Goal: Browse casually: Explore the website without a specific task or goal

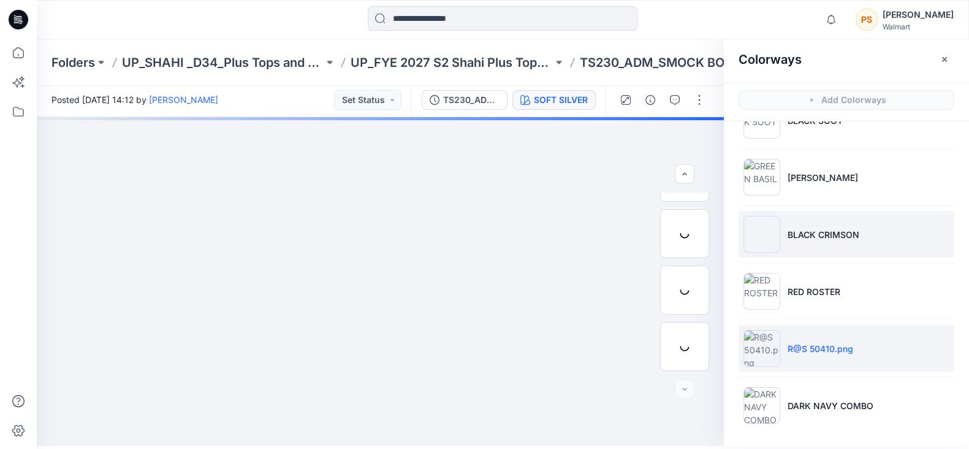
scroll to position [322, 0]
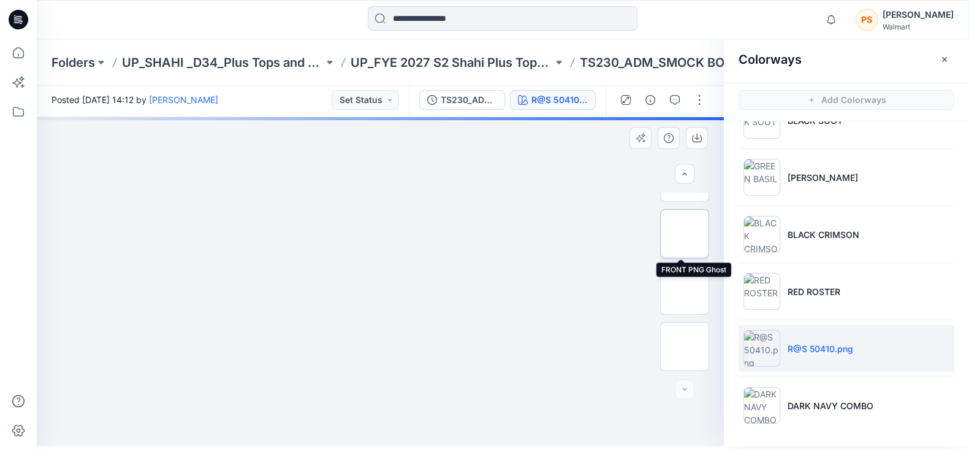
click at [685, 234] on img at bounding box center [685, 234] width 0 height 0
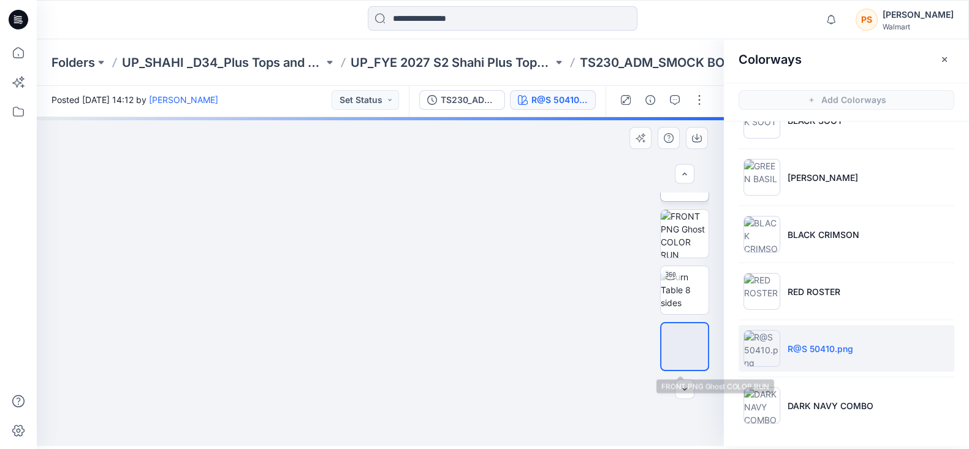
scroll to position [92, 0]
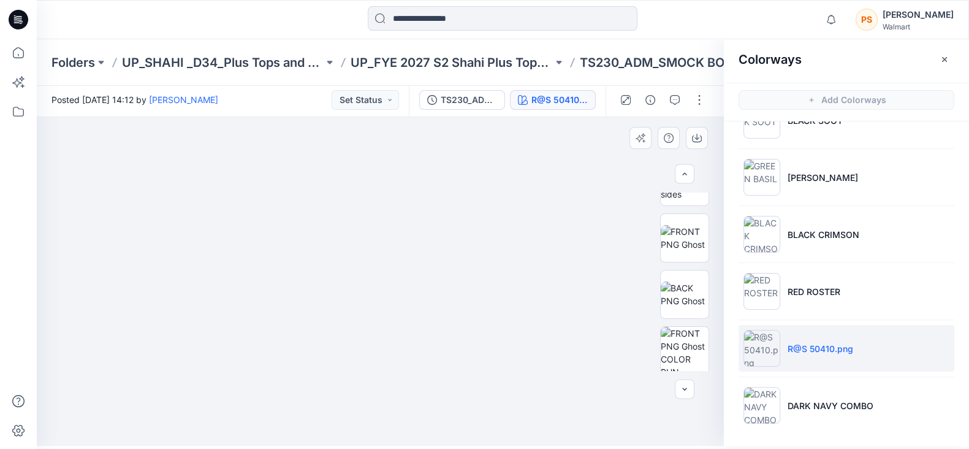
click at [395, 117] on img at bounding box center [380, 117] width 151 height 0
click at [703, 137] on button "button" at bounding box center [697, 138] width 22 height 22
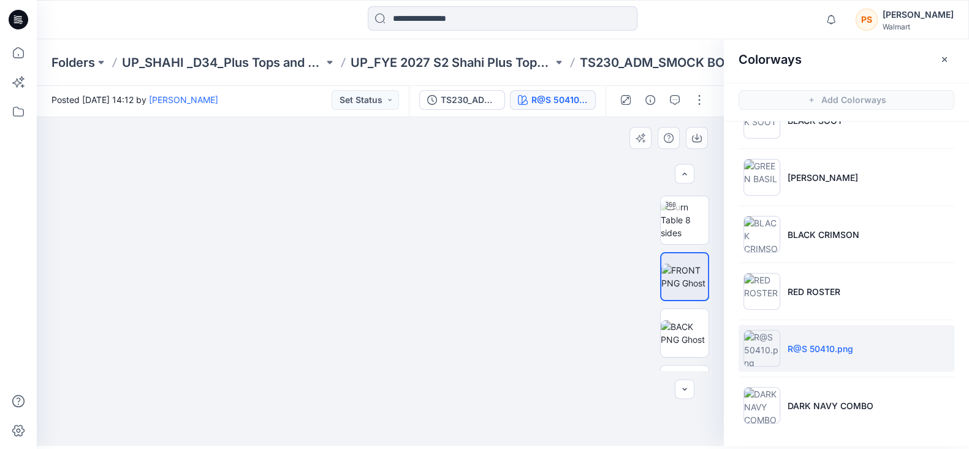
scroll to position [254, 0]
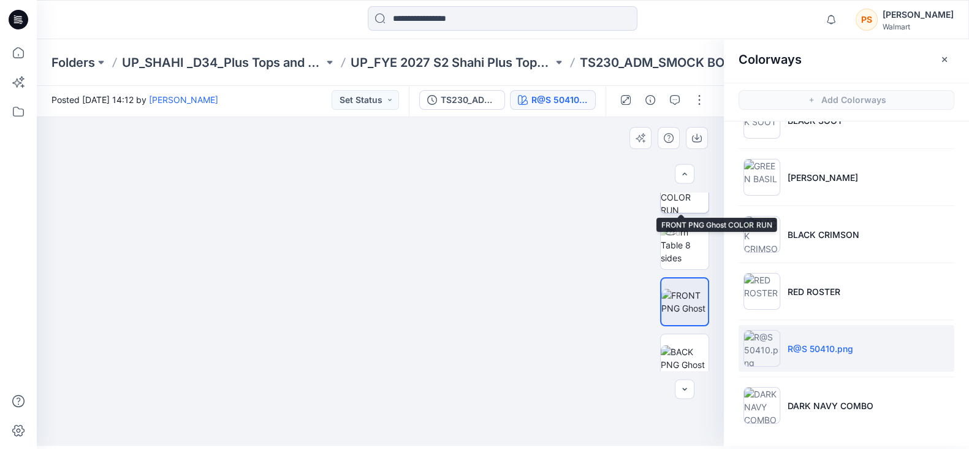
click at [681, 207] on img at bounding box center [685, 189] width 48 height 48
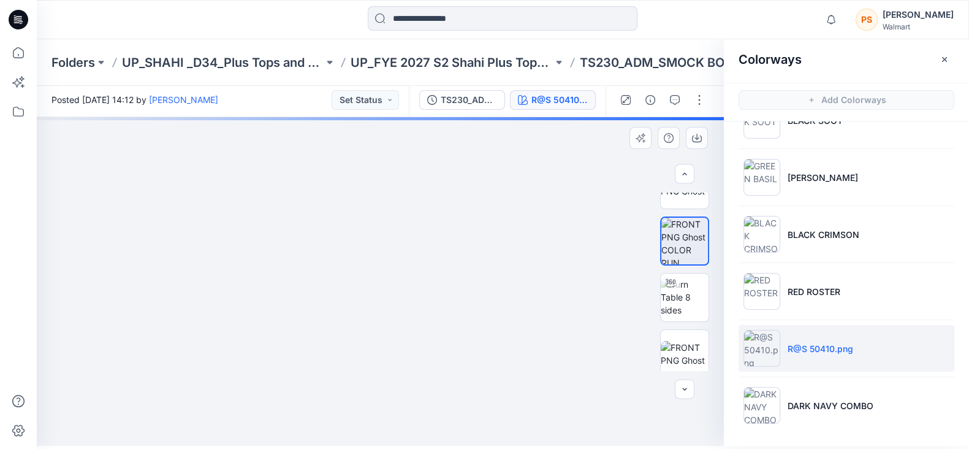
scroll to position [199, 0]
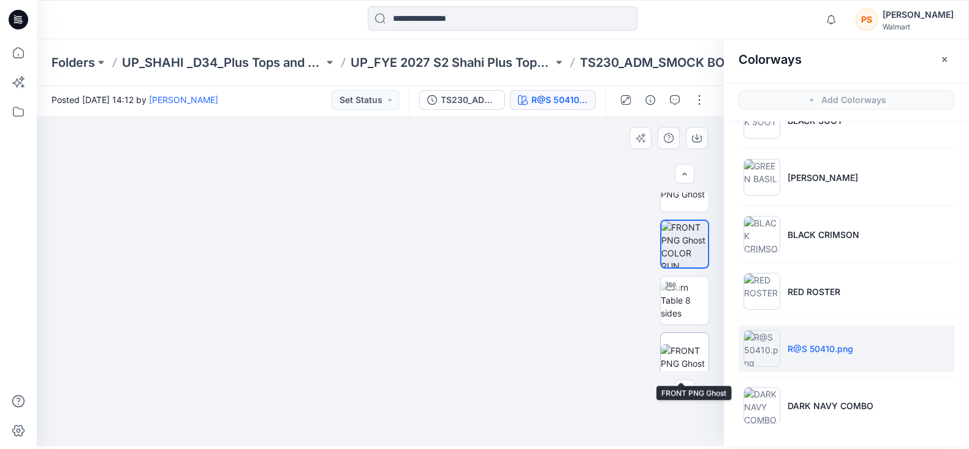
click at [679, 351] on img at bounding box center [685, 357] width 48 height 26
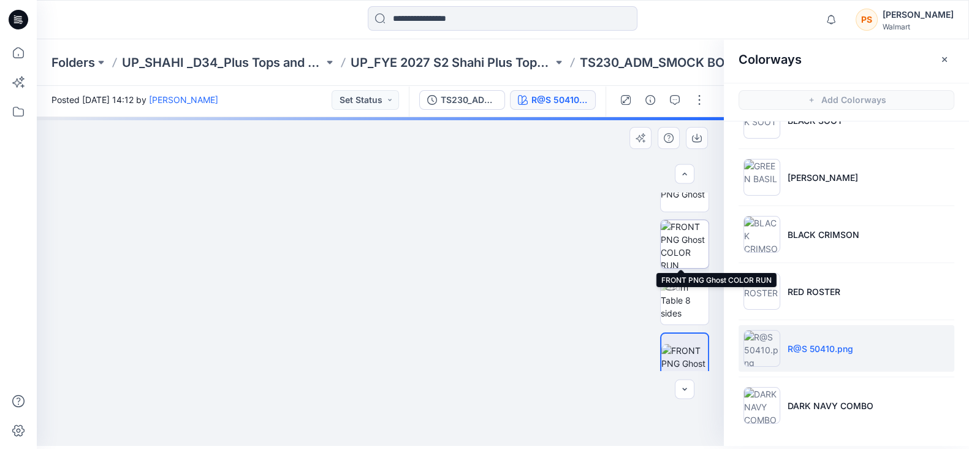
click at [677, 234] on img at bounding box center [685, 244] width 48 height 48
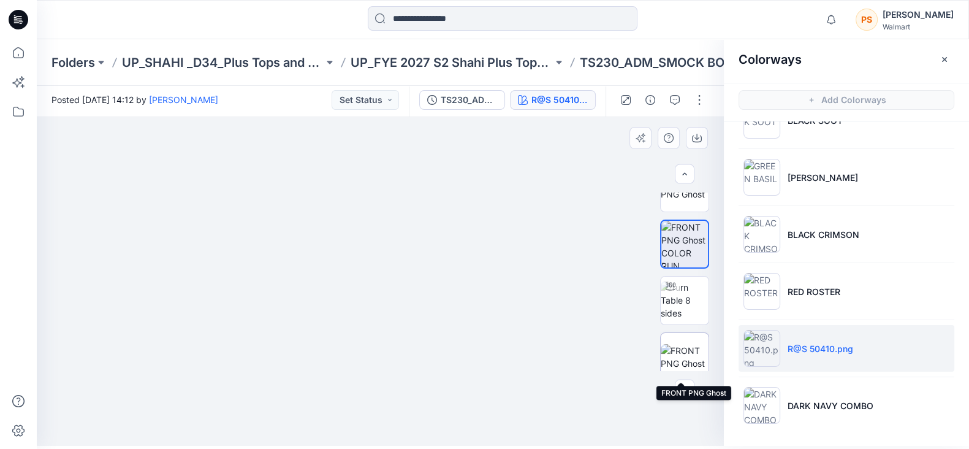
click at [687, 359] on img at bounding box center [685, 357] width 48 height 26
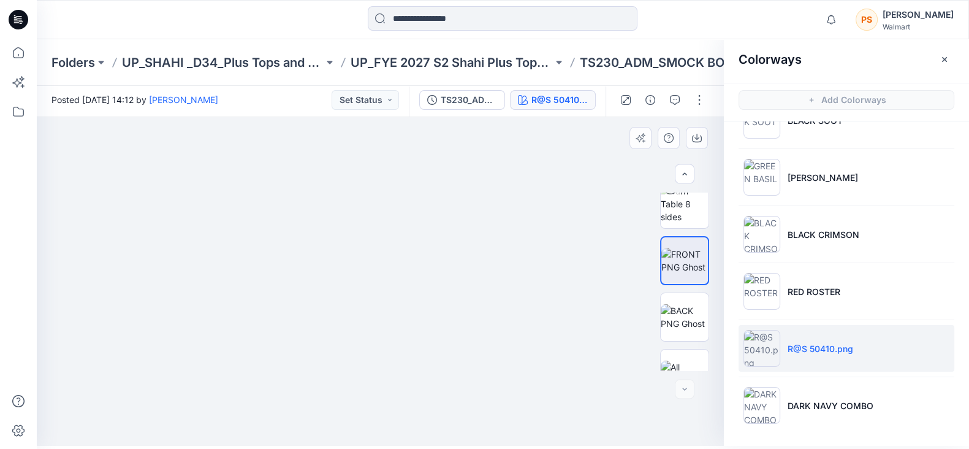
scroll to position [322, 0]
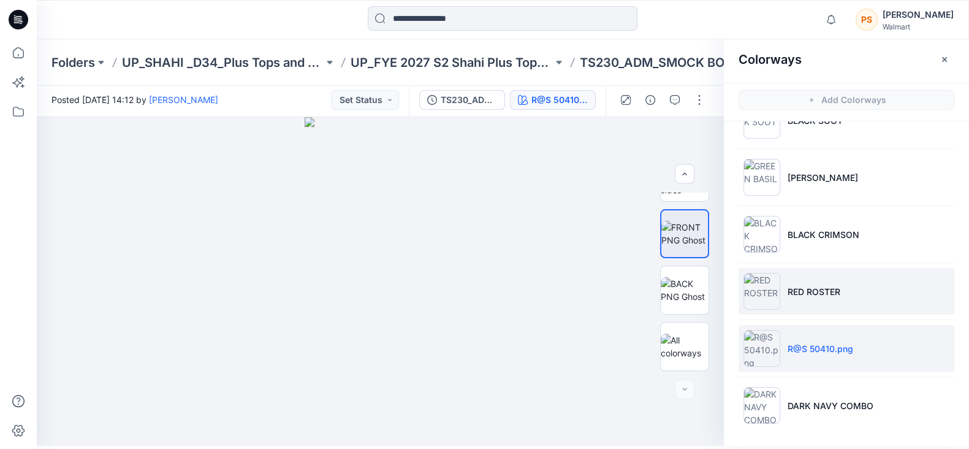
click at [820, 286] on p "RED ROSTER" at bounding box center [814, 291] width 53 height 13
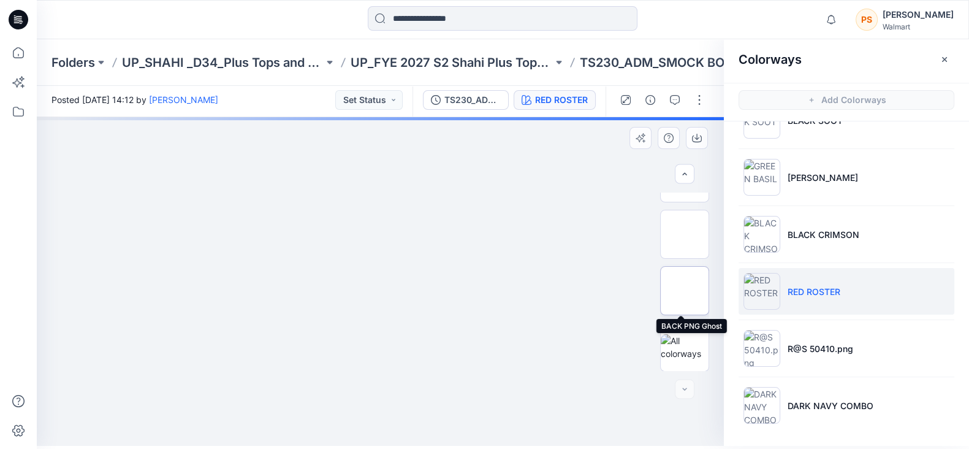
scroll to position [96, 0]
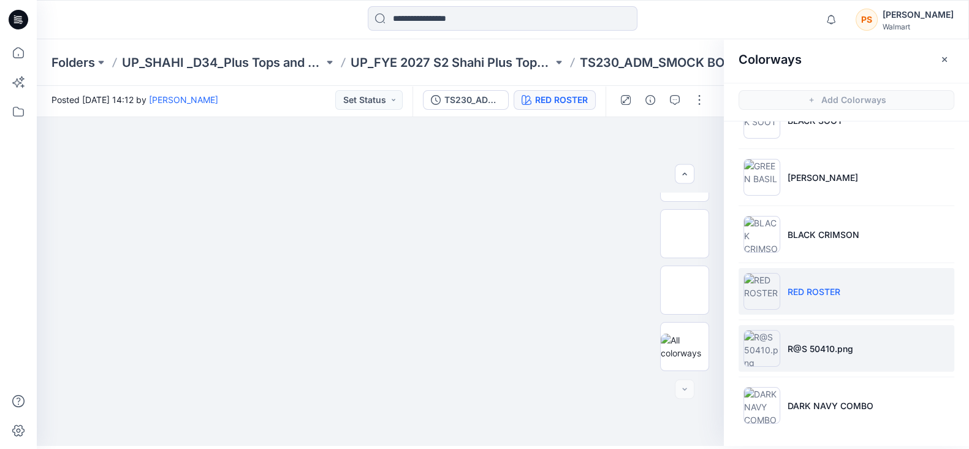
click at [822, 347] on p "R@S 50410.png" at bounding box center [821, 348] width 66 height 13
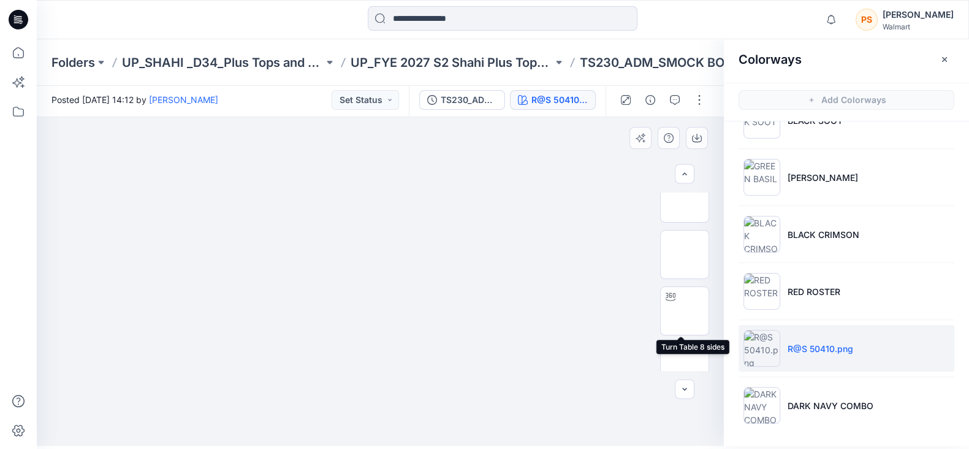
scroll to position [169, 0]
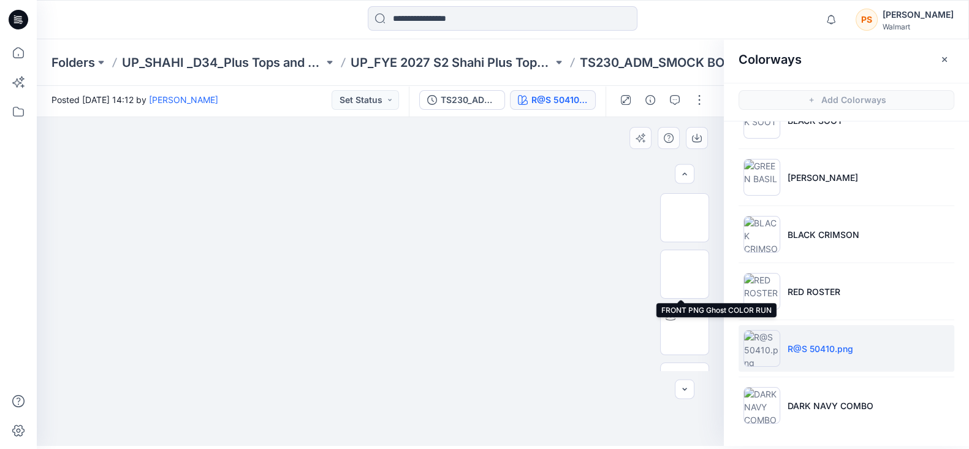
click at [685, 274] on img at bounding box center [685, 274] width 0 height 0
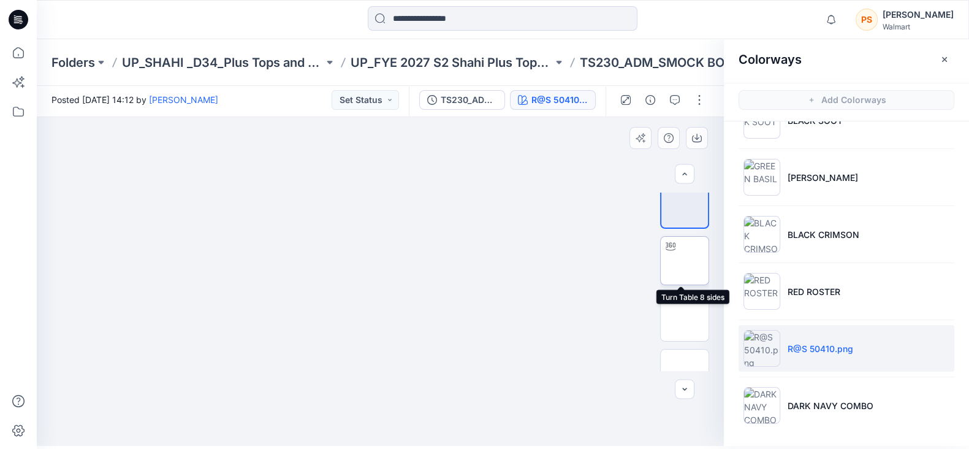
scroll to position [322, 0]
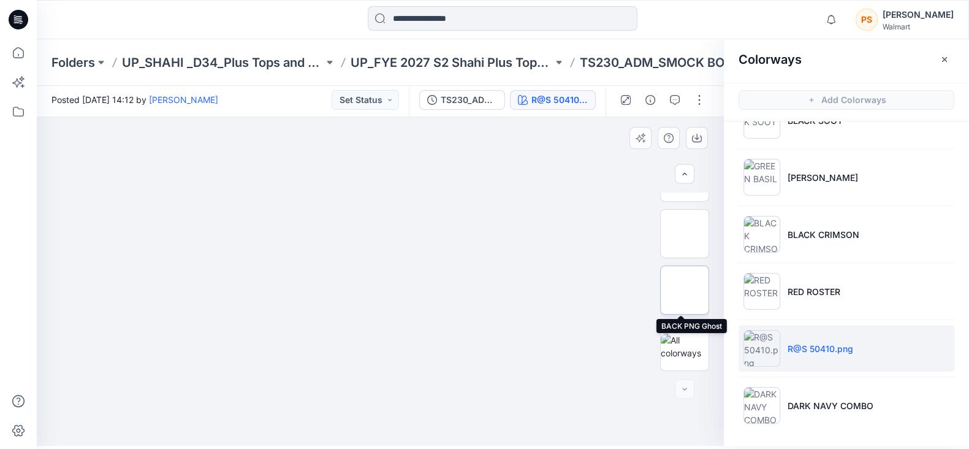
click at [685, 290] on img at bounding box center [685, 290] width 0 height 0
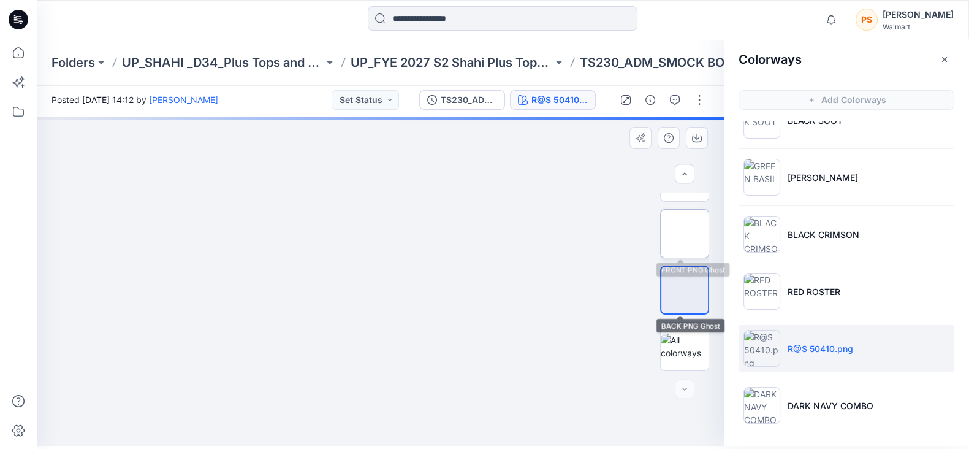
click at [685, 234] on img at bounding box center [685, 234] width 0 height 0
